Goal: Task Accomplishment & Management: Use online tool/utility

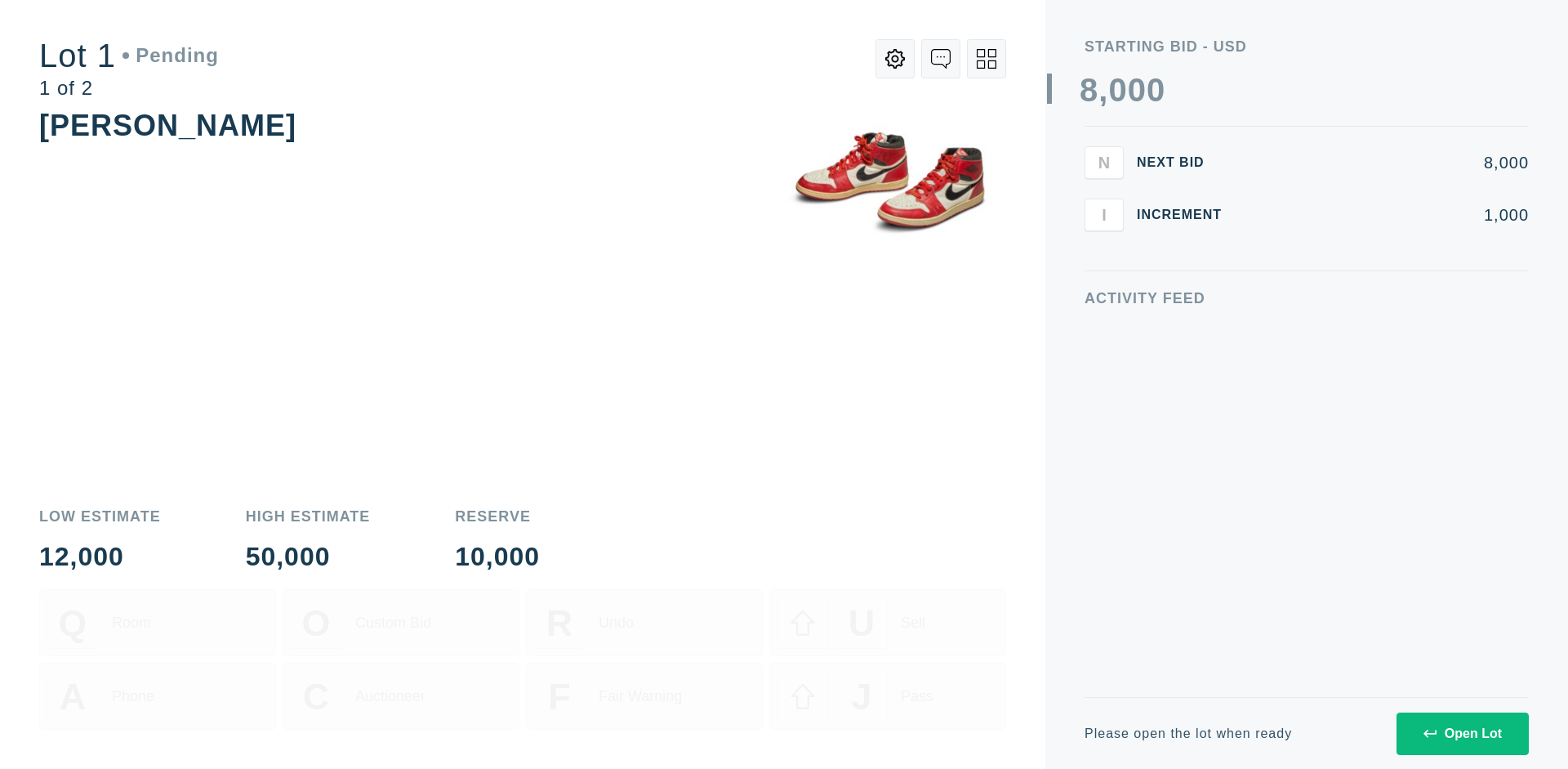
click at [1462, 733] on div "Open Lot" at bounding box center [1462, 734] width 78 height 15
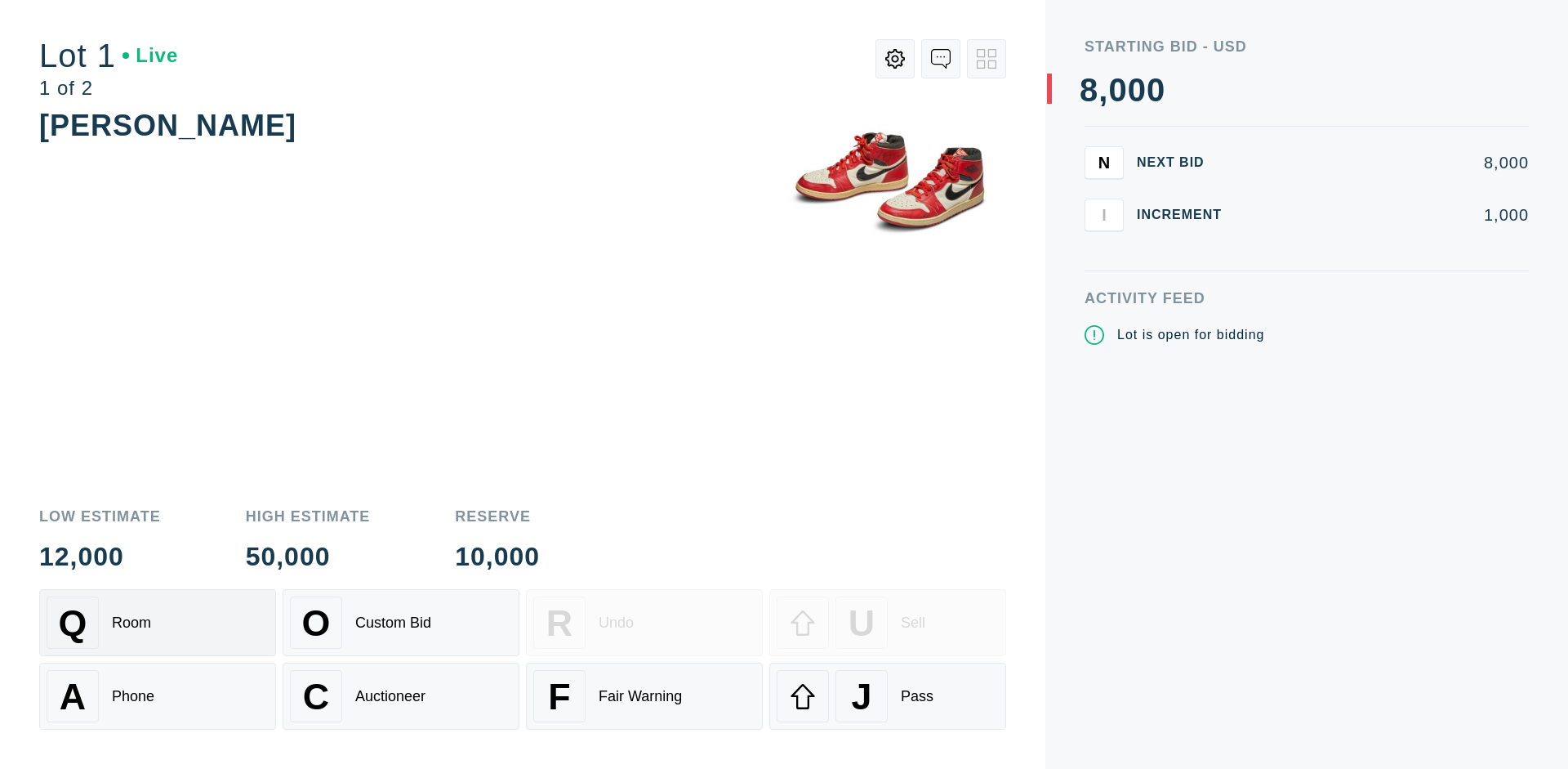
click at [158, 623] on div "Q Room" at bounding box center [158, 622] width 222 height 52
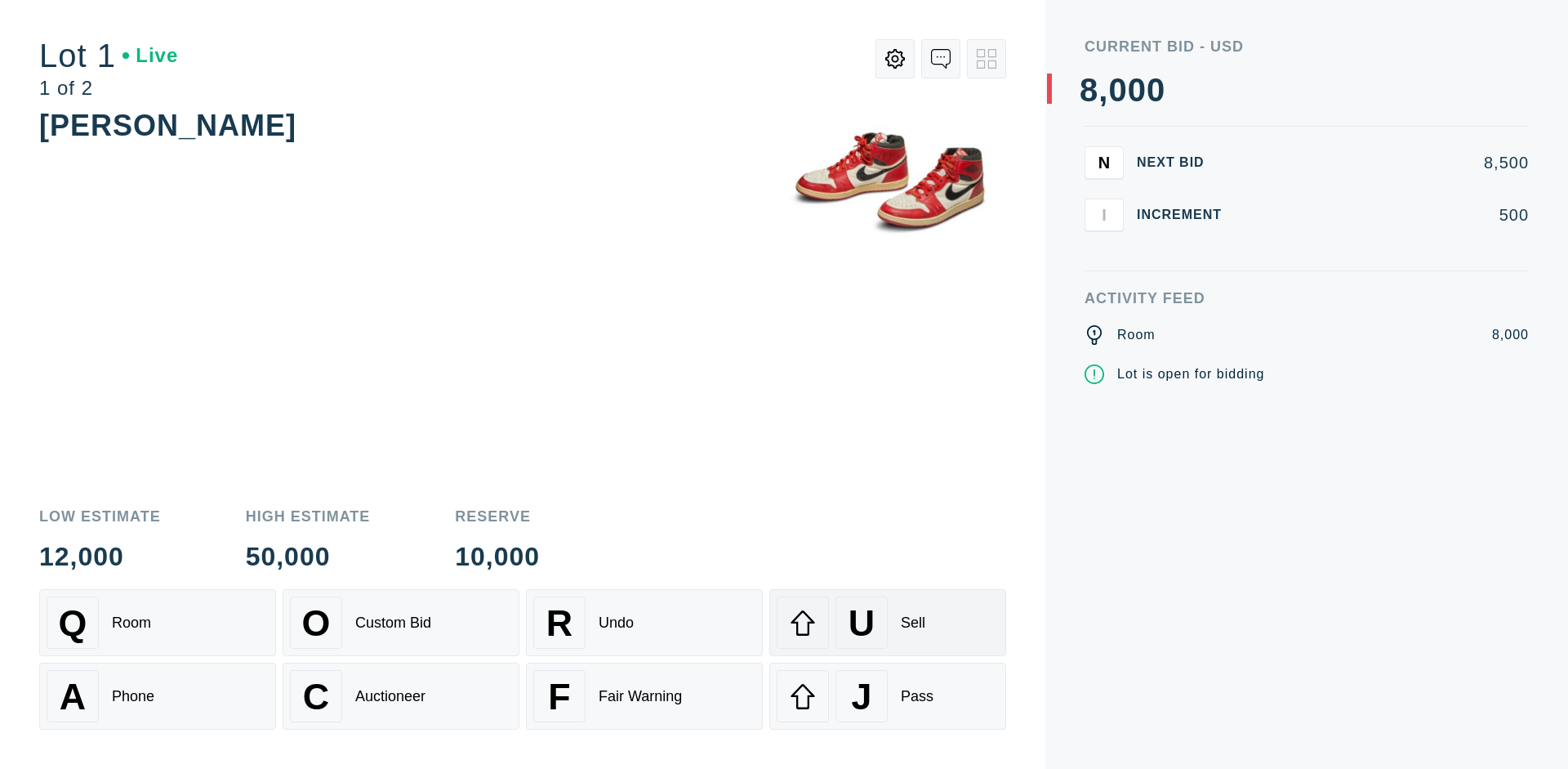
click at [888, 623] on div "U Sell" at bounding box center [888, 622] width 222 height 52
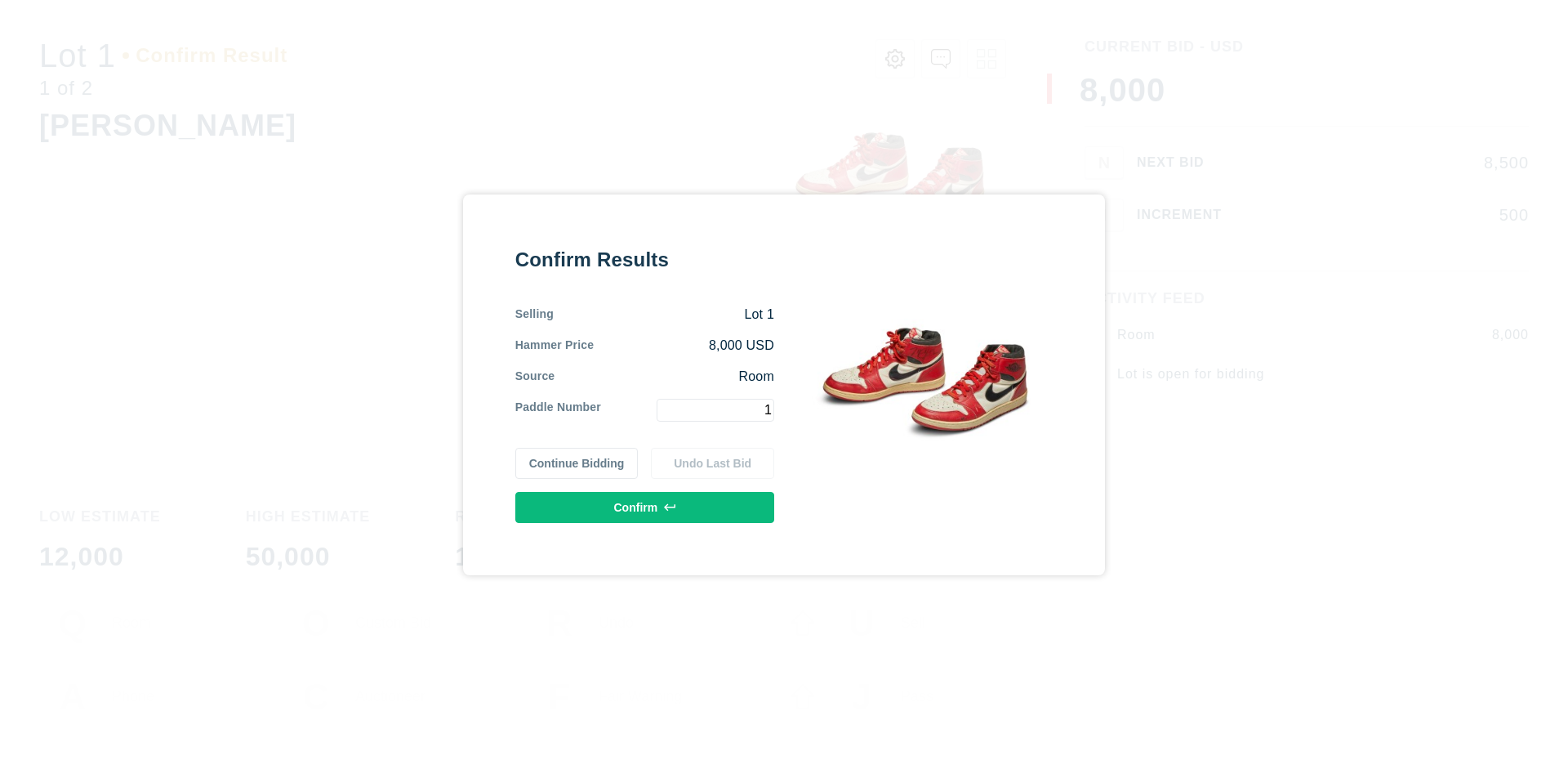
type input "1"
click at [645, 506] on button "Confirm" at bounding box center [645, 507] width 259 height 31
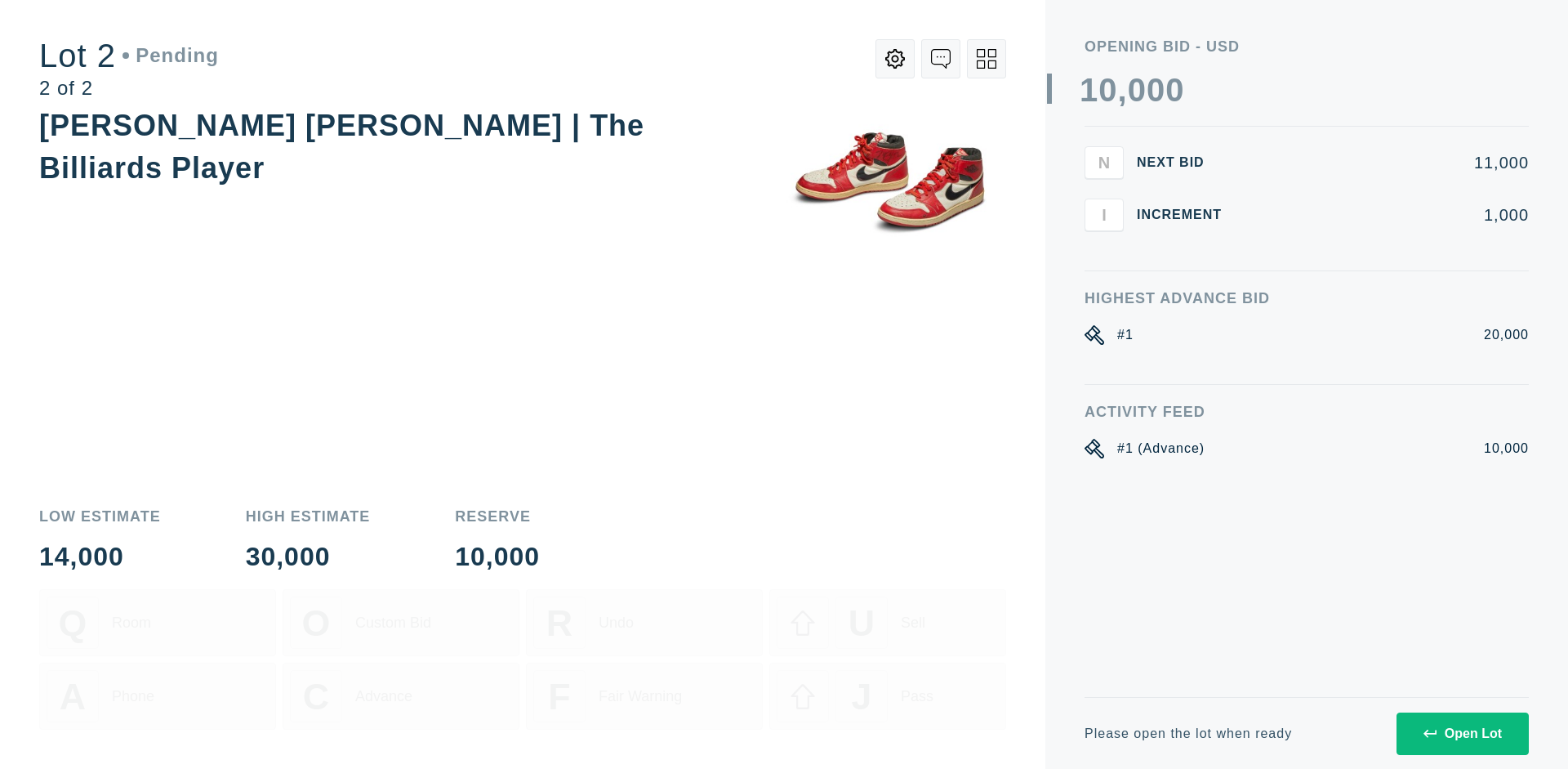
click at [1462, 733] on div "Open Lot" at bounding box center [1462, 734] width 78 height 15
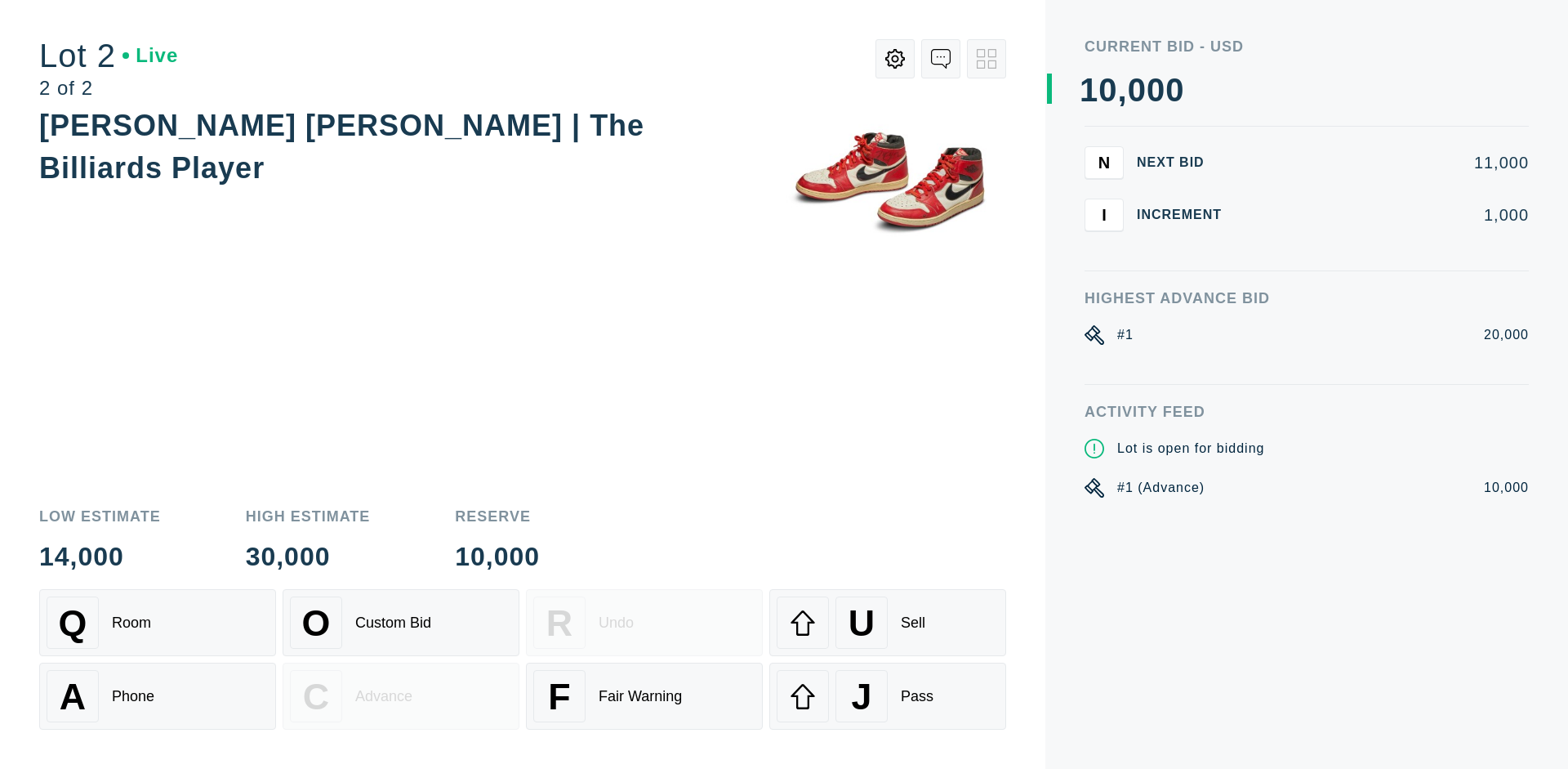
click at [158, 696] on div "A Phone" at bounding box center [158, 696] width 222 height 52
